Goal: Transaction & Acquisition: Purchase product/service

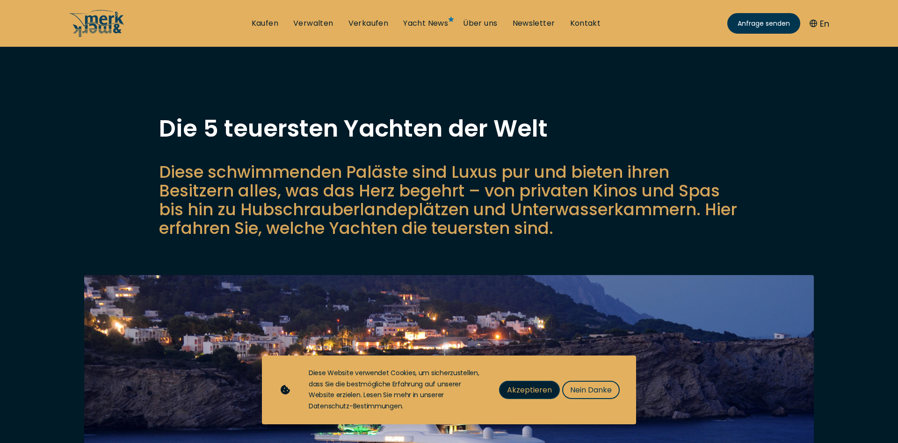
click at [522, 387] on span "Akzeptieren" at bounding box center [529, 390] width 45 height 12
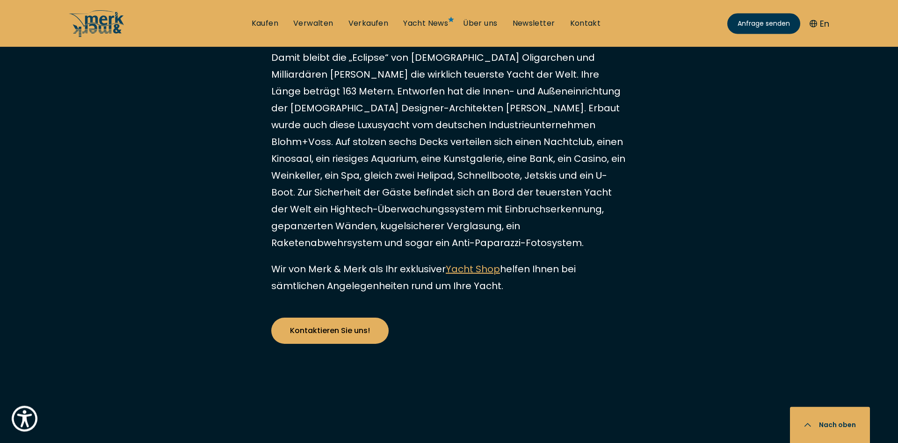
scroll to position [2003, 0]
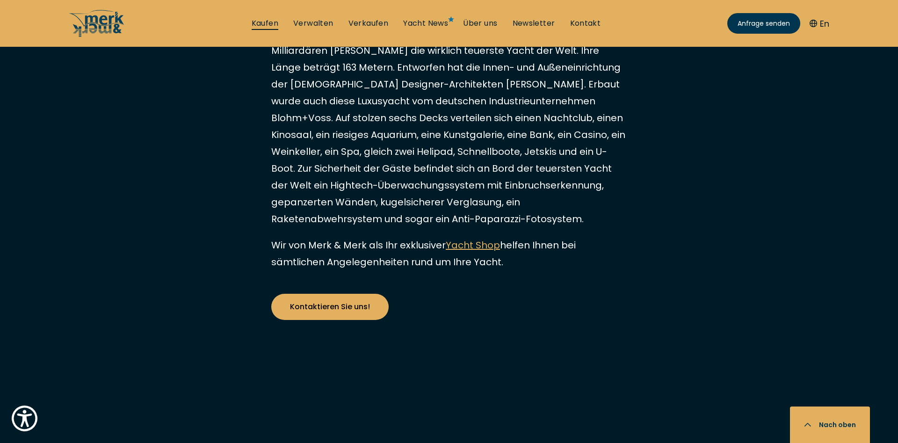
click at [265, 22] on link "Kaufen" at bounding box center [265, 23] width 27 height 10
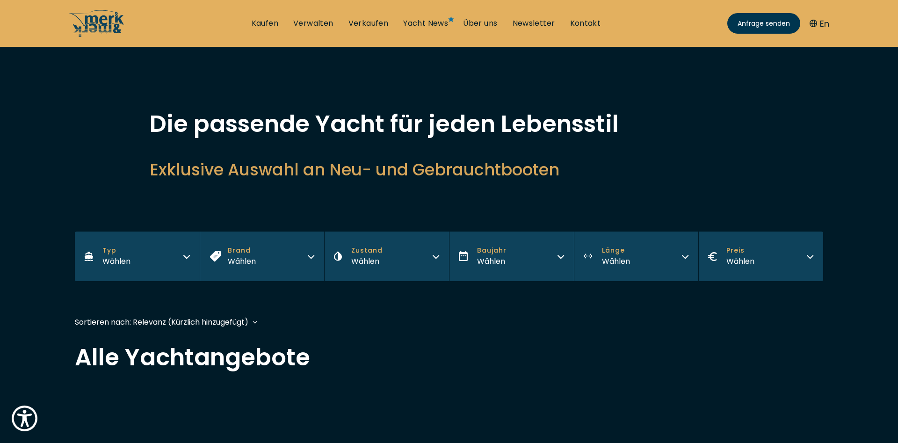
click at [131, 264] on button "Typ Wählen" at bounding box center [137, 256] width 125 height 50
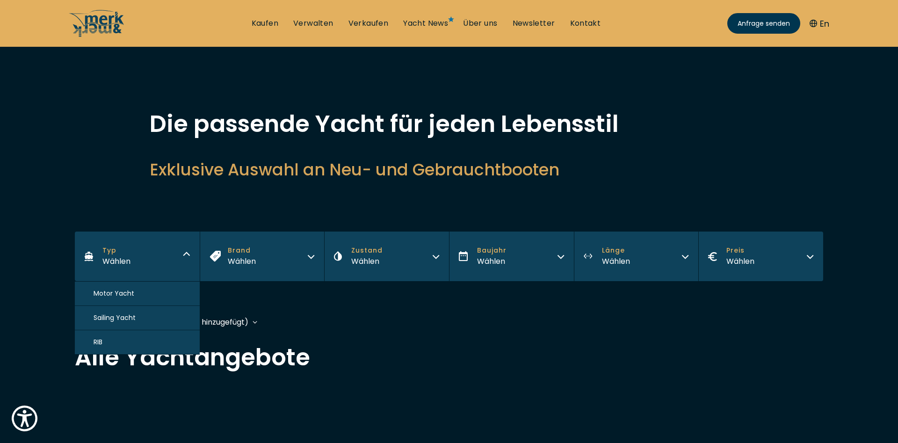
click at [114, 292] on span "Motor Yacht" at bounding box center [114, 293] width 41 height 10
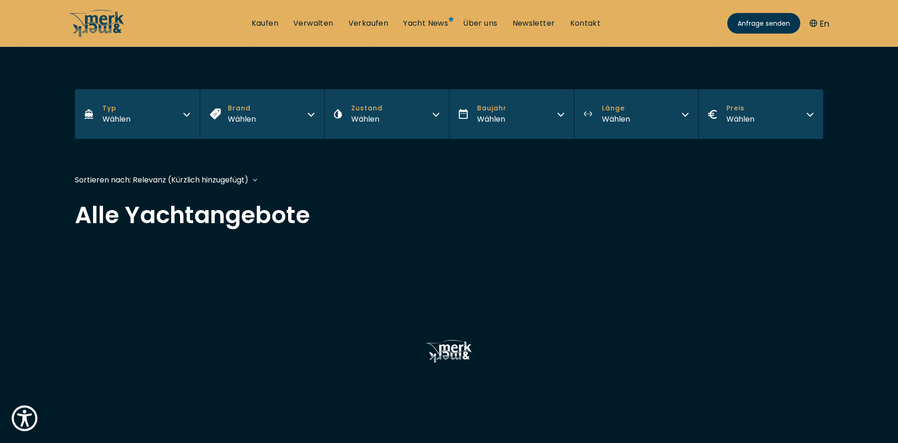
scroll to position [227, 0]
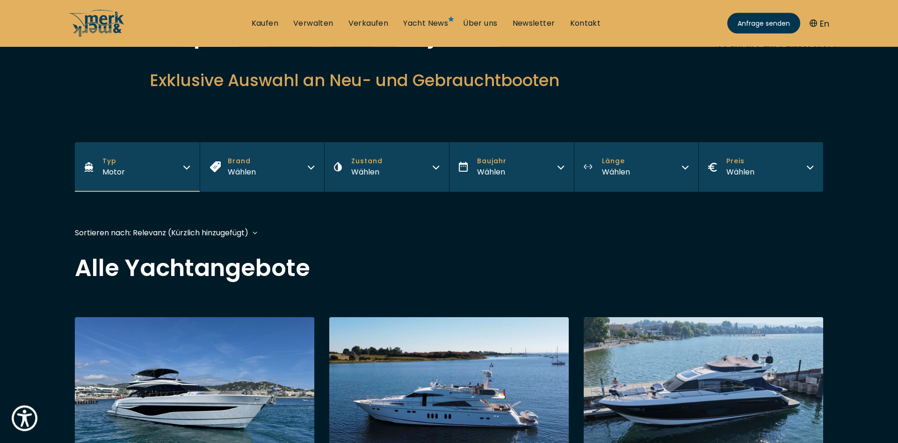
scroll to position [48, 0]
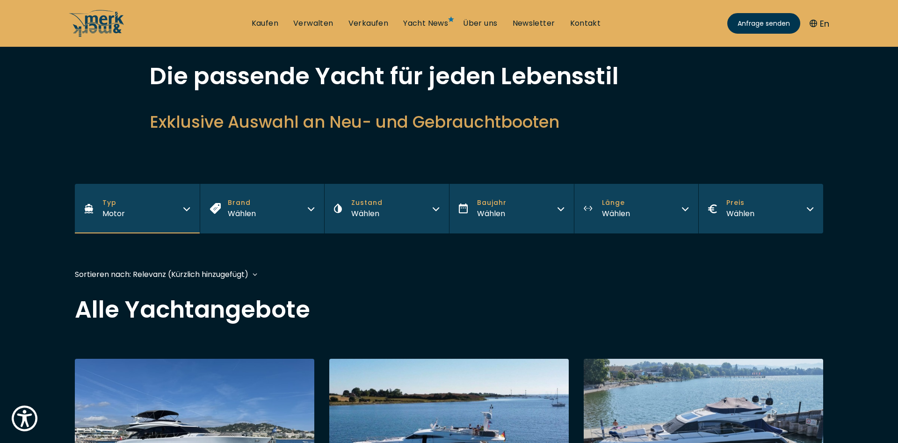
click at [305, 216] on button "Brand Wählen" at bounding box center [262, 209] width 125 height 50
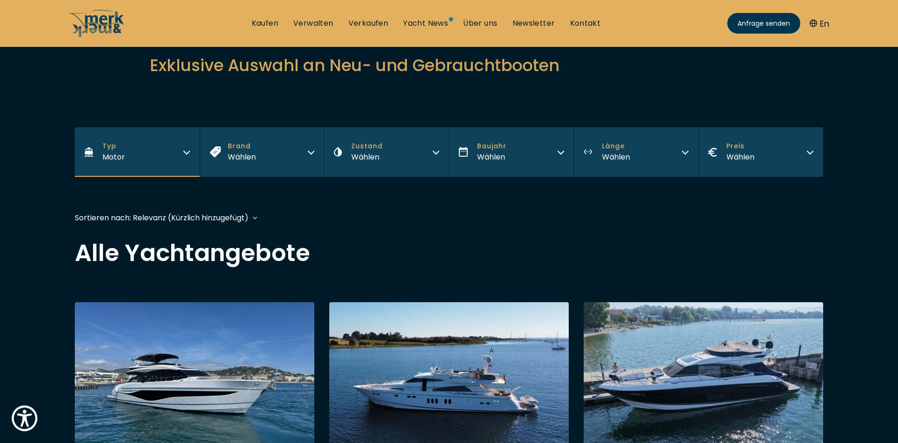
scroll to position [143, 0]
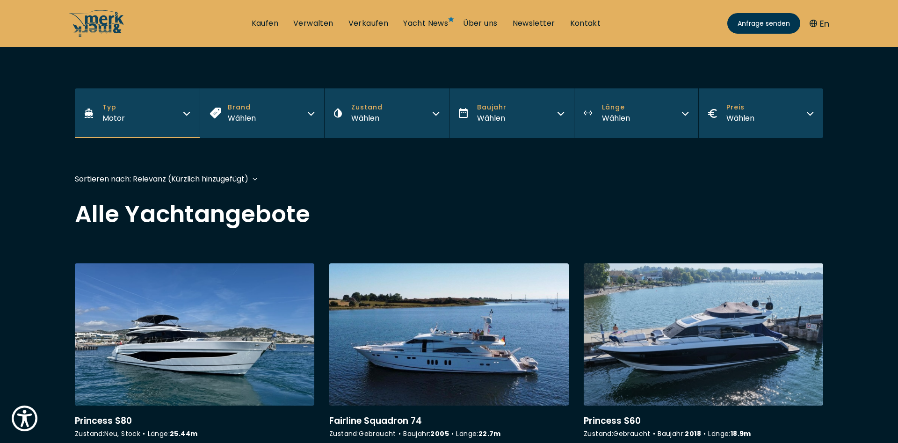
click at [309, 115] on icon "button" at bounding box center [310, 111] width 7 height 7
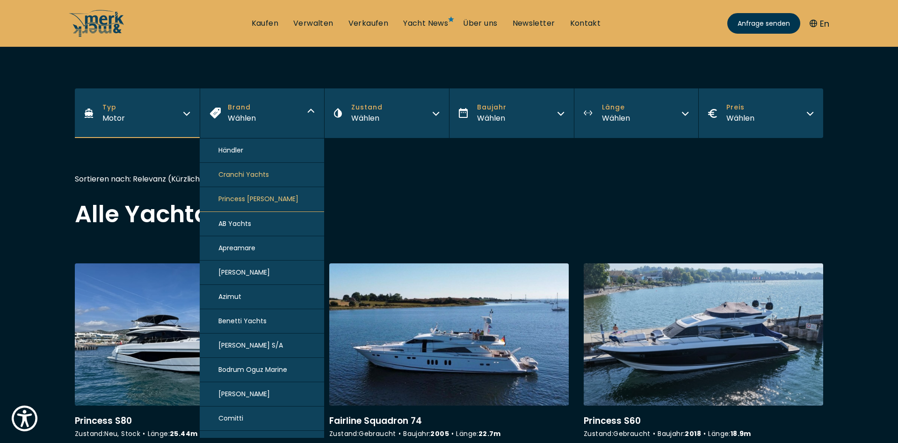
click at [309, 115] on icon "button" at bounding box center [310, 111] width 7 height 7
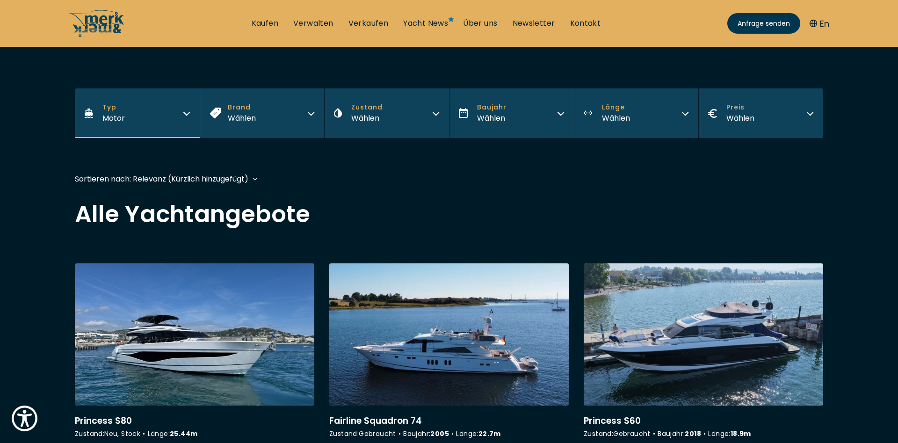
click at [436, 111] on icon "button" at bounding box center [435, 111] width 7 height 7
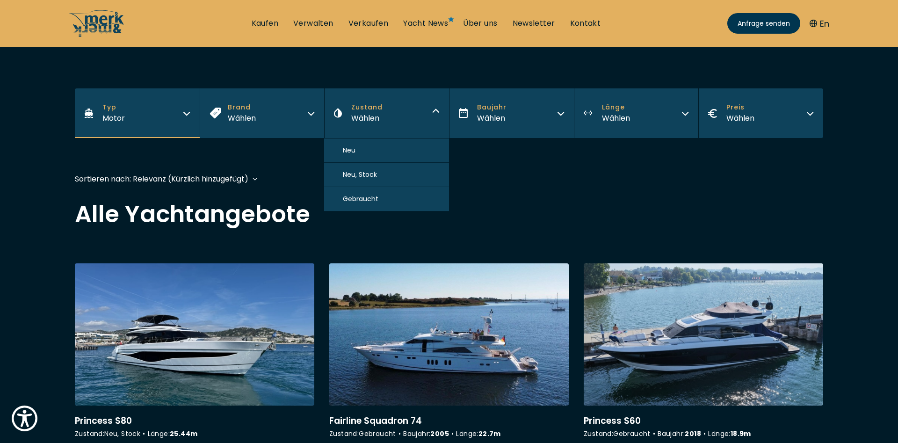
click at [351, 151] on span "Neu" at bounding box center [349, 150] width 13 height 10
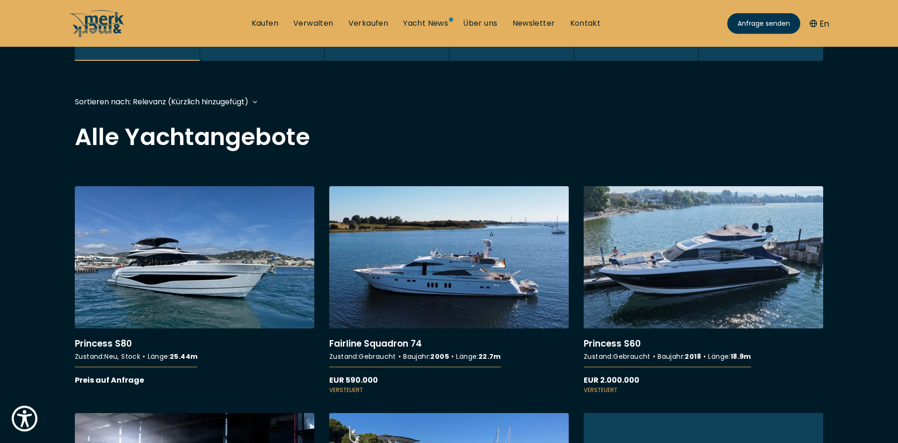
scroll to position [230, 0]
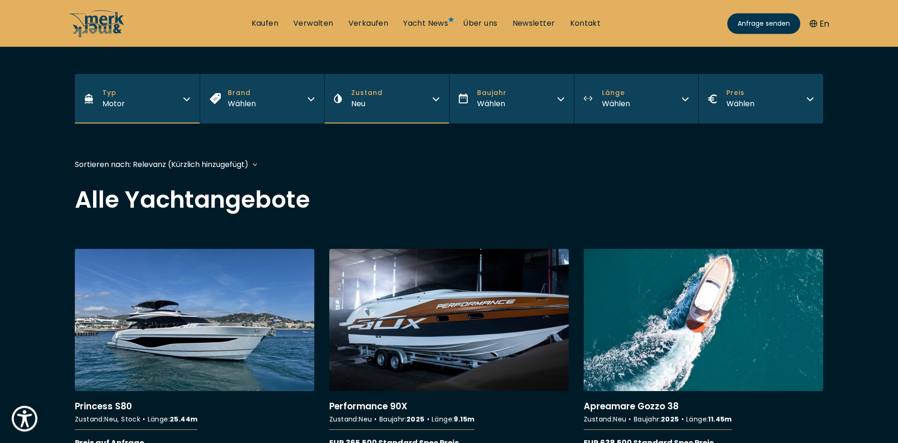
scroll to position [143, 0]
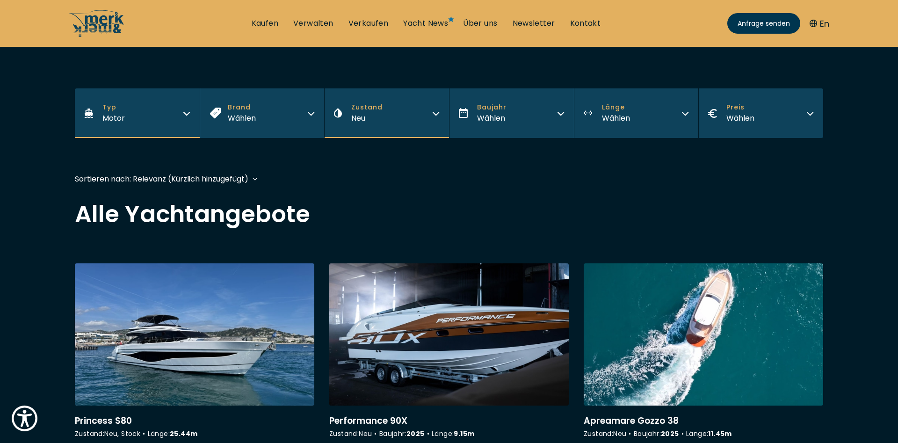
click at [434, 113] on icon "button" at bounding box center [436, 113] width 6 height 3
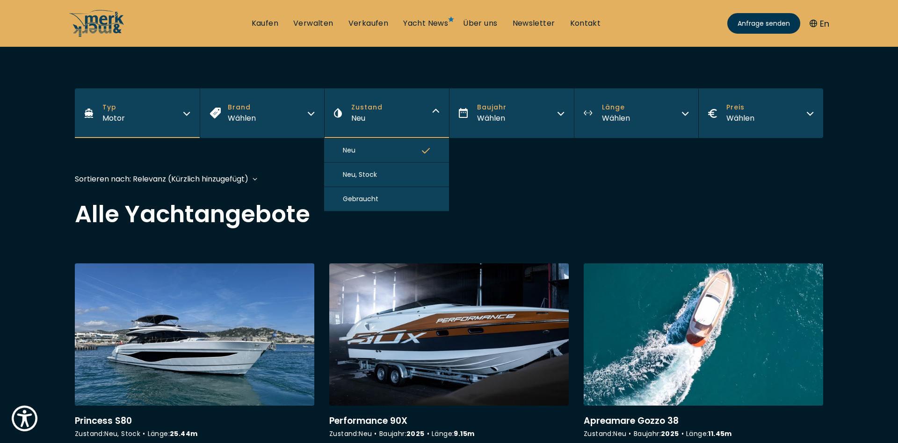
click at [360, 202] on span "Gebraucht" at bounding box center [361, 199] width 36 height 10
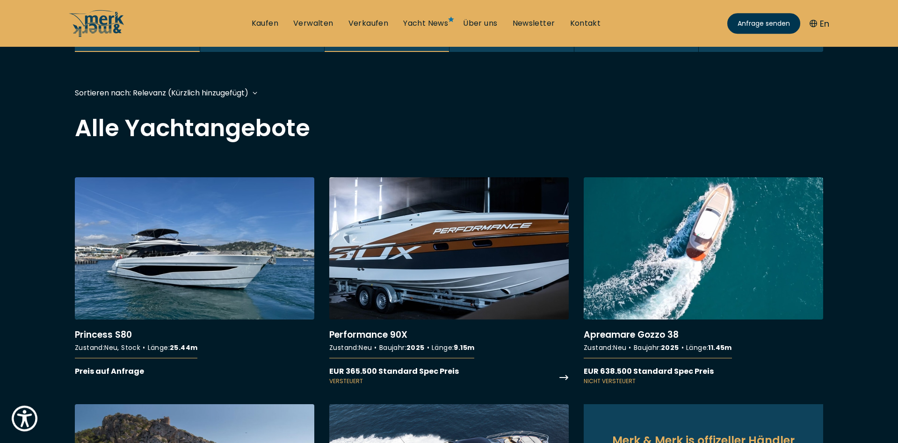
scroll to position [230, 0]
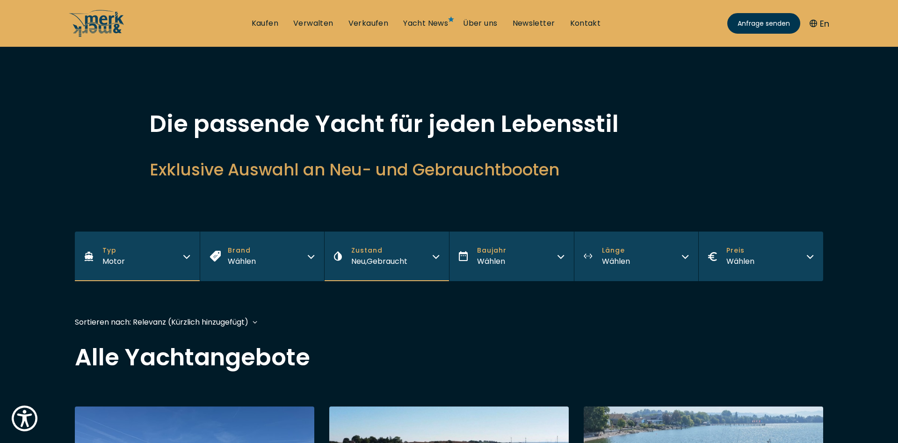
click at [686, 256] on icon "button" at bounding box center [684, 255] width 7 height 7
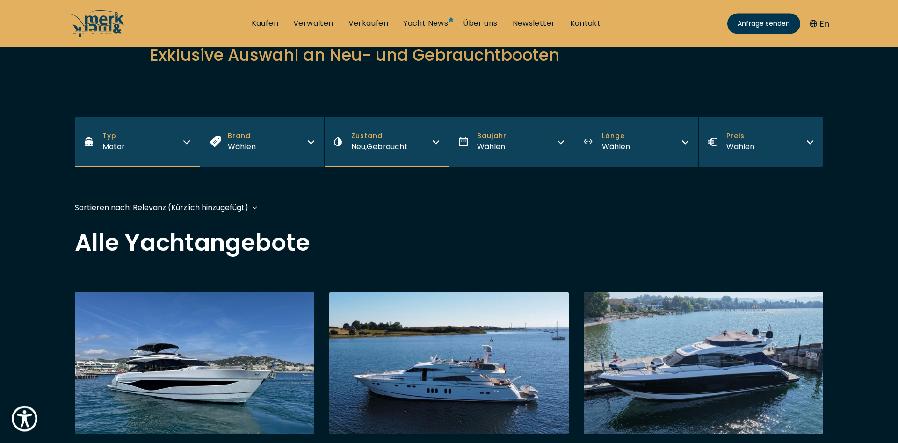
scroll to position [95, 0]
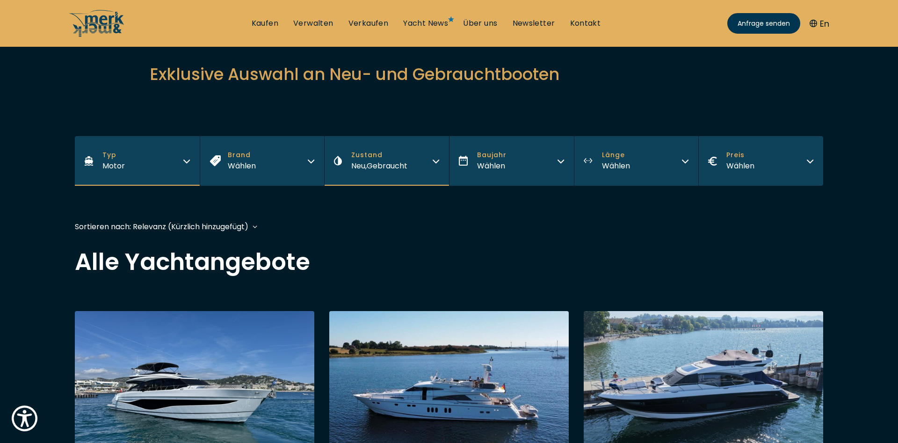
click at [683, 164] on button "Länge Wählen" at bounding box center [636, 161] width 125 height 50
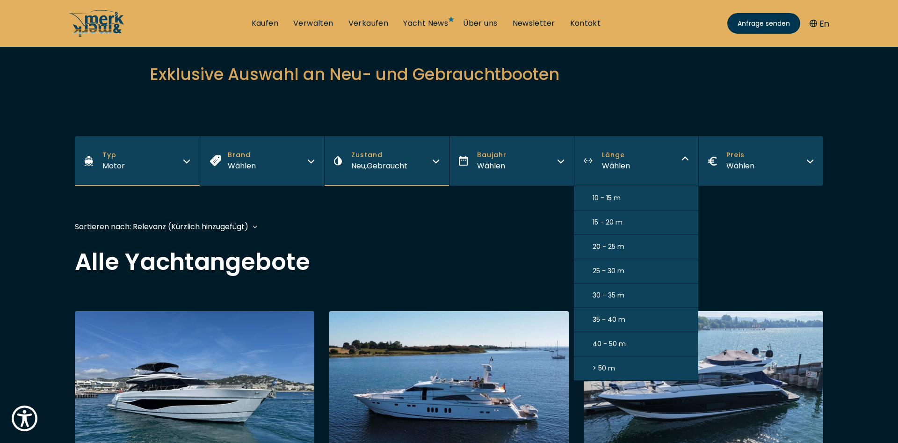
click at [611, 373] on span "> 50 m" at bounding box center [603, 368] width 22 height 10
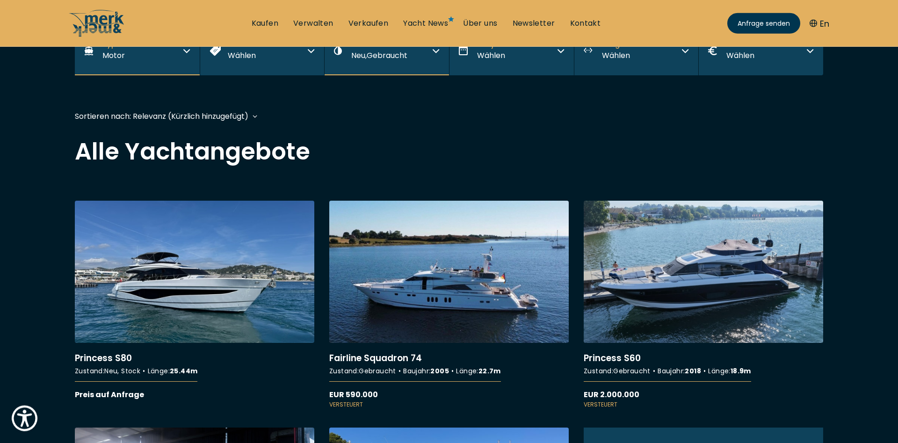
scroll to position [225, 0]
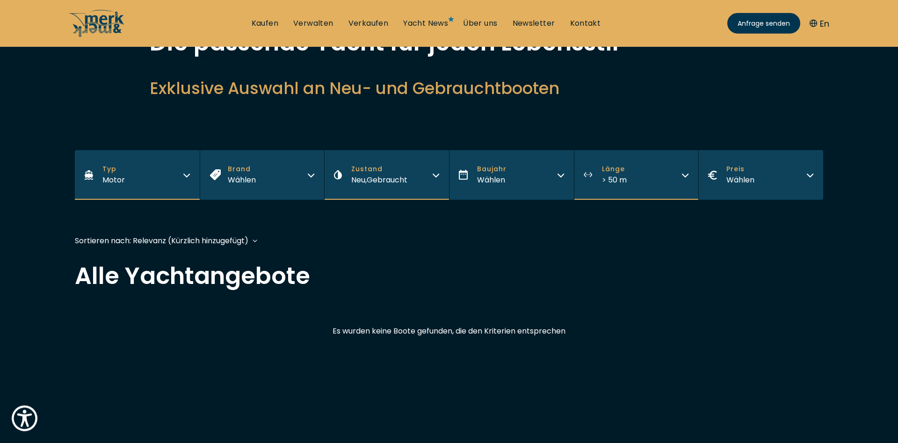
scroll to position [95, 0]
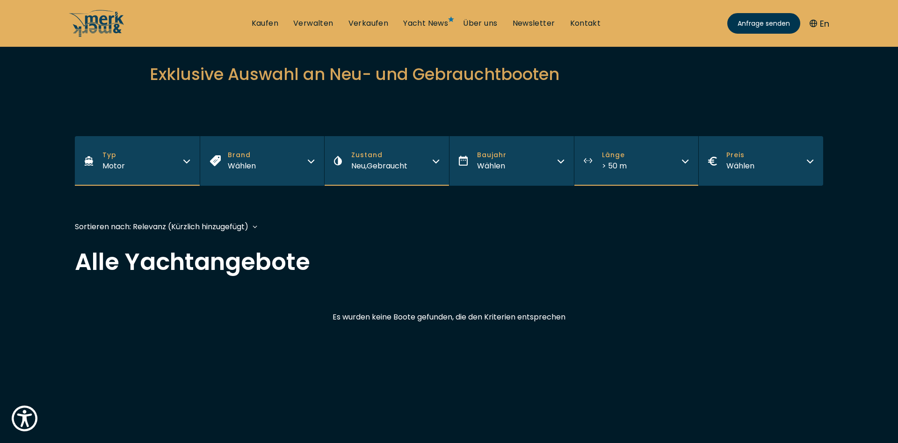
click at [437, 159] on icon "button" at bounding box center [435, 159] width 7 height 7
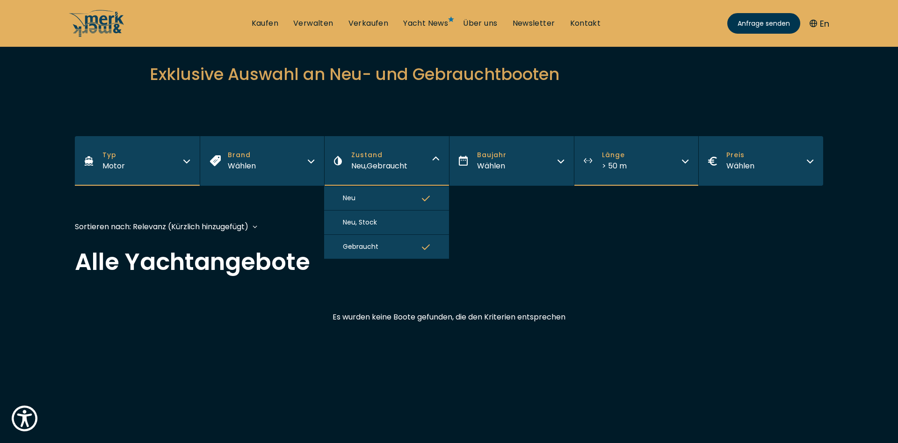
click at [359, 202] on button "Neu" at bounding box center [386, 198] width 125 height 24
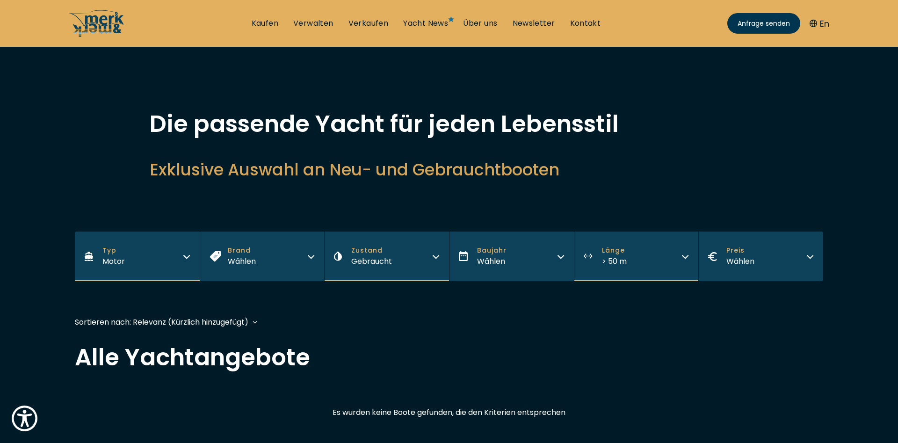
click at [432, 257] on button "Zustand Gebraucht" at bounding box center [386, 256] width 125 height 50
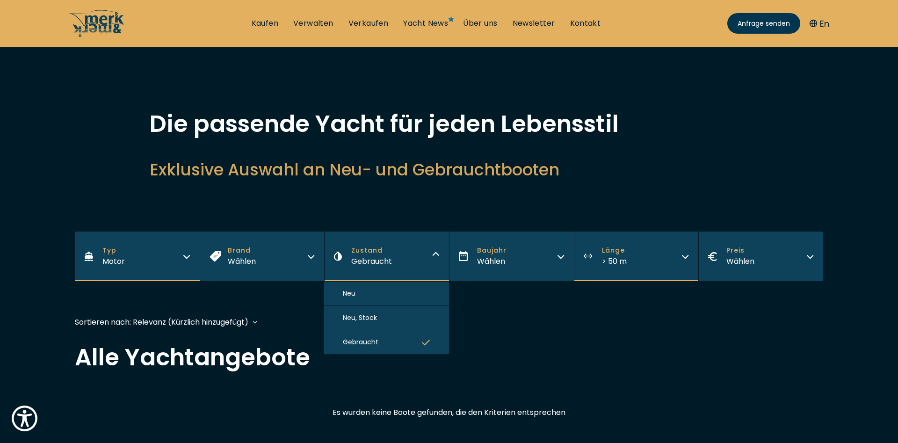
click at [425, 348] on button "Gebraucht" at bounding box center [386, 342] width 125 height 24
click at [524, 318] on div "Sortieren nach: Relevanz (Kürzlich hinzugefügt) Baujahr aufsteigend Preis abste…" at bounding box center [449, 326] width 748 height 21
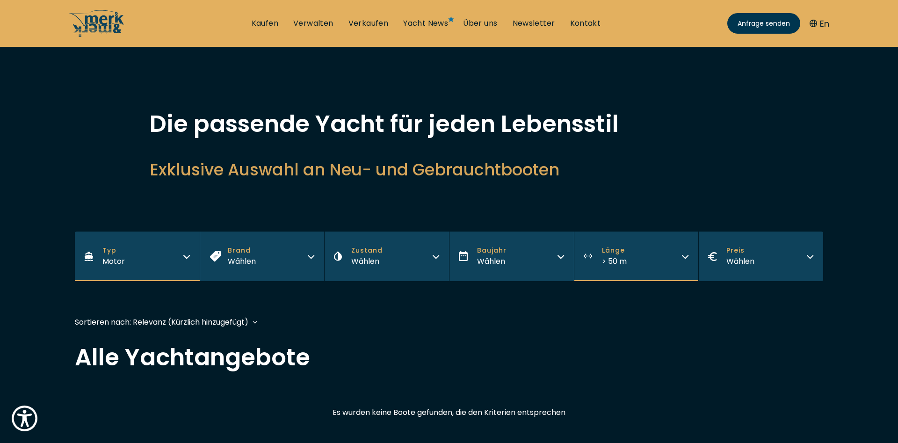
click at [683, 251] on button "Länge > 50 m" at bounding box center [636, 256] width 125 height 50
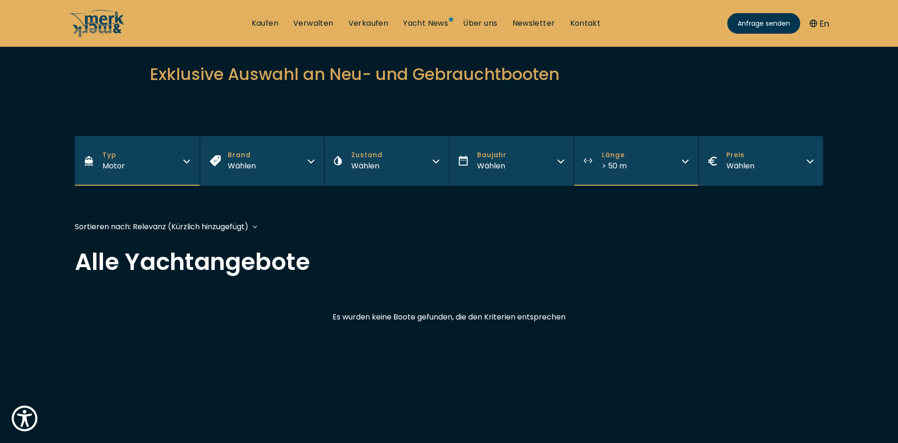
click at [686, 162] on icon "button" at bounding box center [685, 161] width 6 height 3
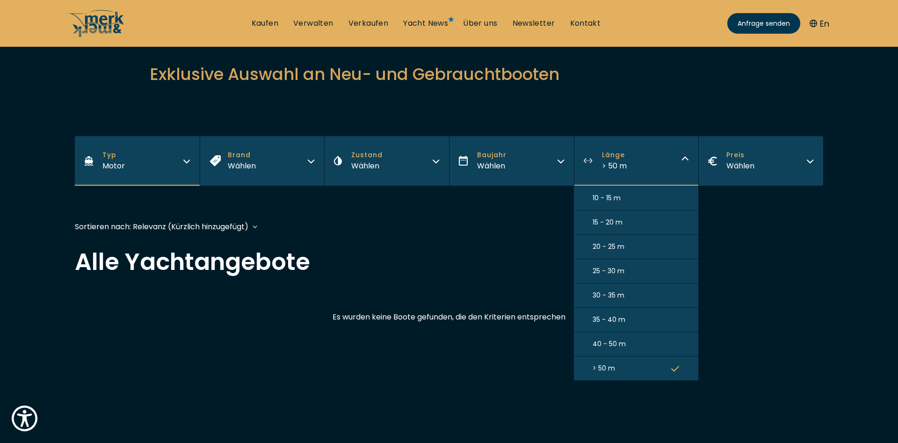
click at [625, 346] on button "40 - 50 m" at bounding box center [636, 344] width 125 height 24
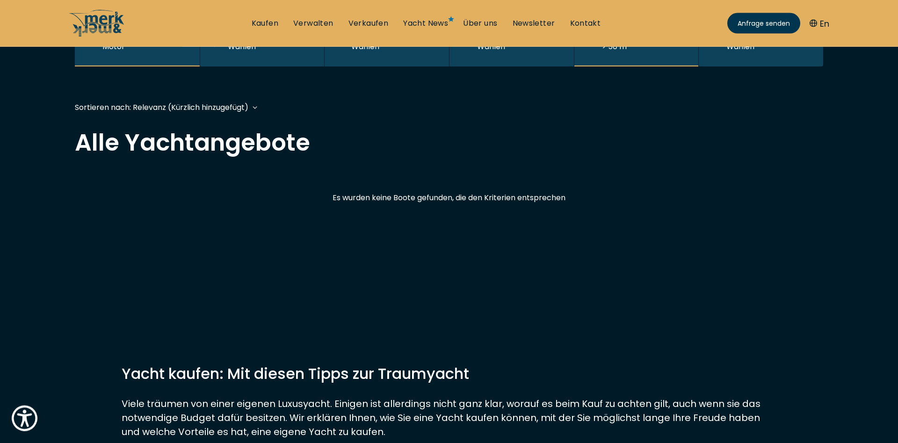
scroll to position [228, 0]
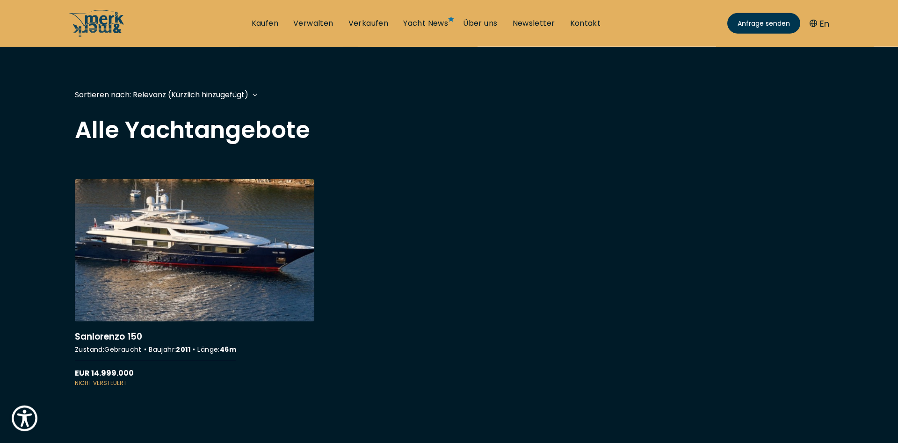
scroll to position [238, 0]
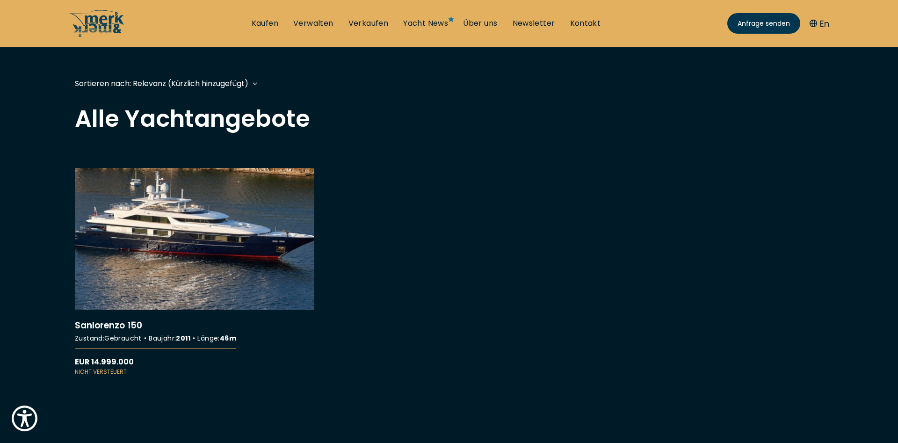
scroll to position [230, 0]
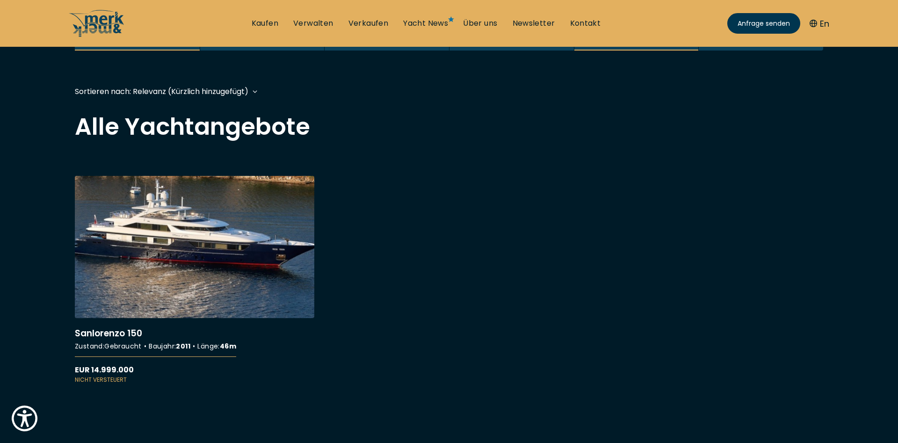
scroll to position [231, 0]
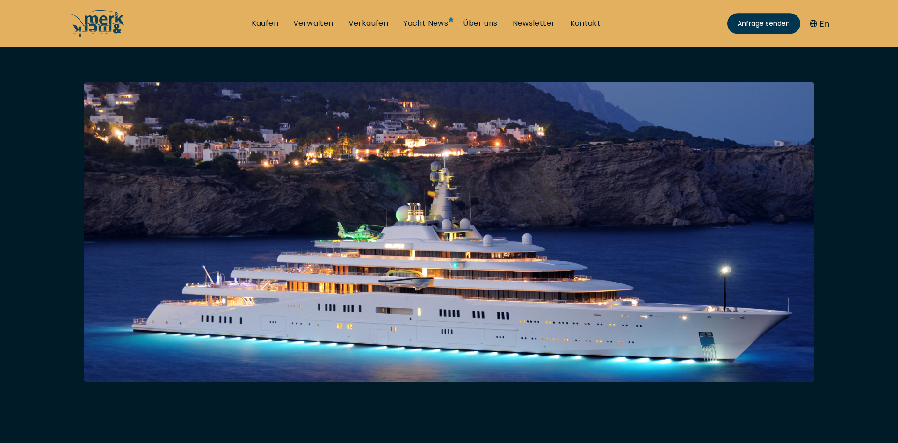
scroll to position [238, 0]
